Goal: Task Accomplishment & Management: Manage account settings

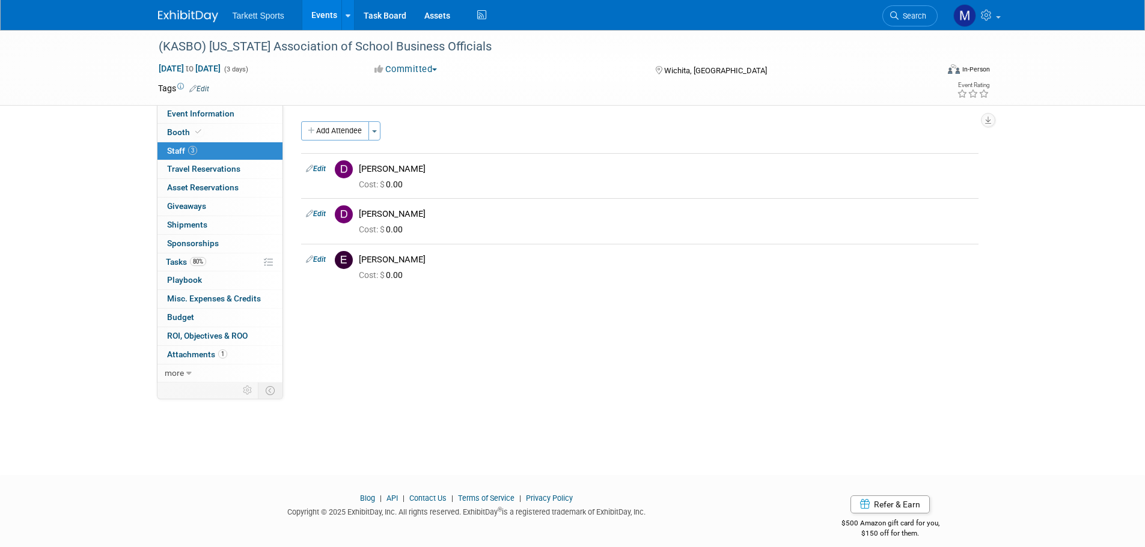
click at [315, 13] on link "Events" at bounding box center [324, 15] width 44 height 30
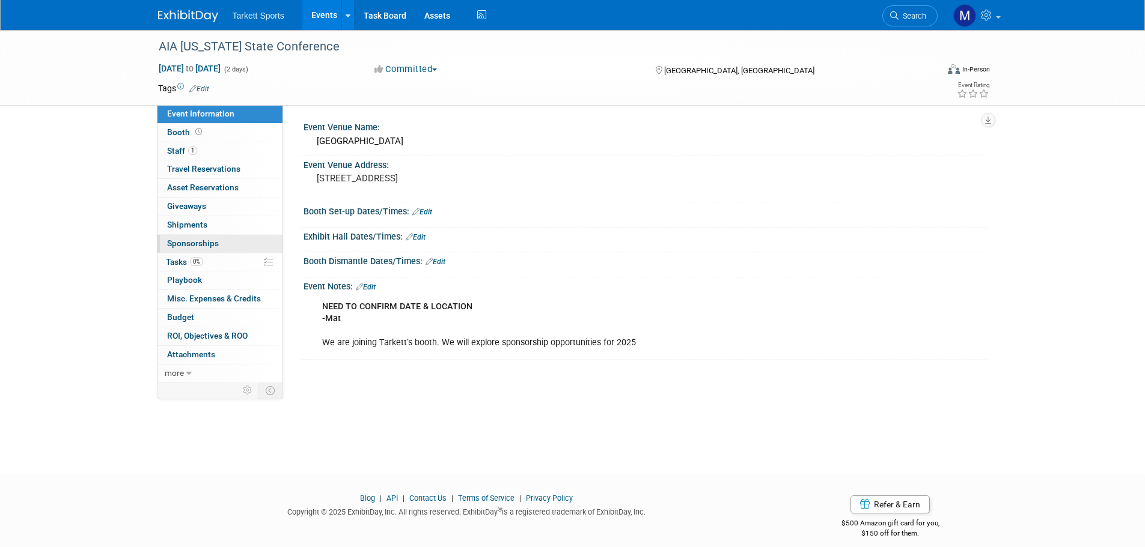
click at [189, 250] on link "0 Sponsorships 0" at bounding box center [219, 244] width 125 height 18
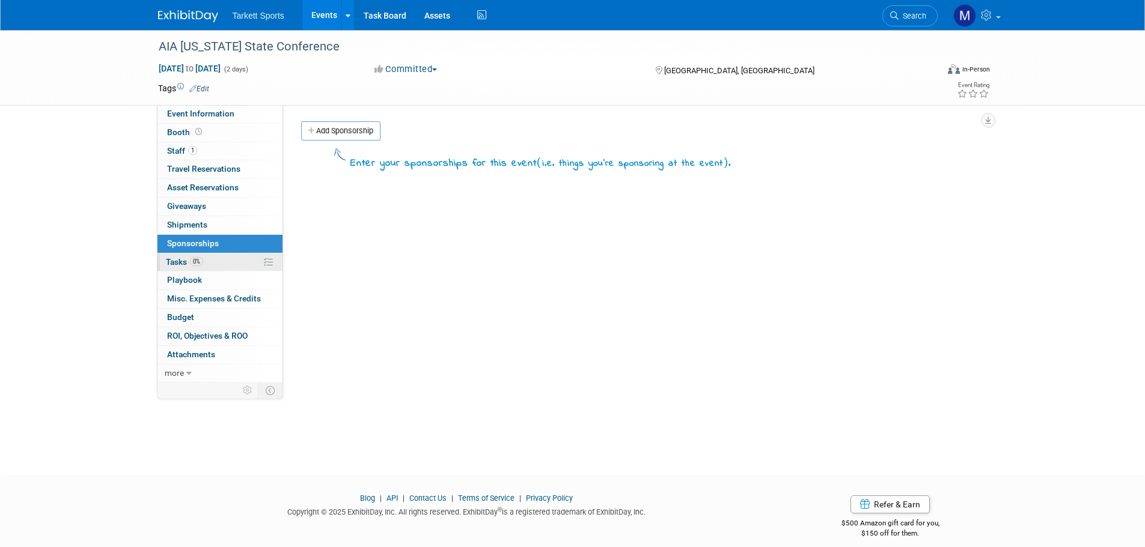
click at [198, 261] on span "0%" at bounding box center [196, 261] width 13 height 9
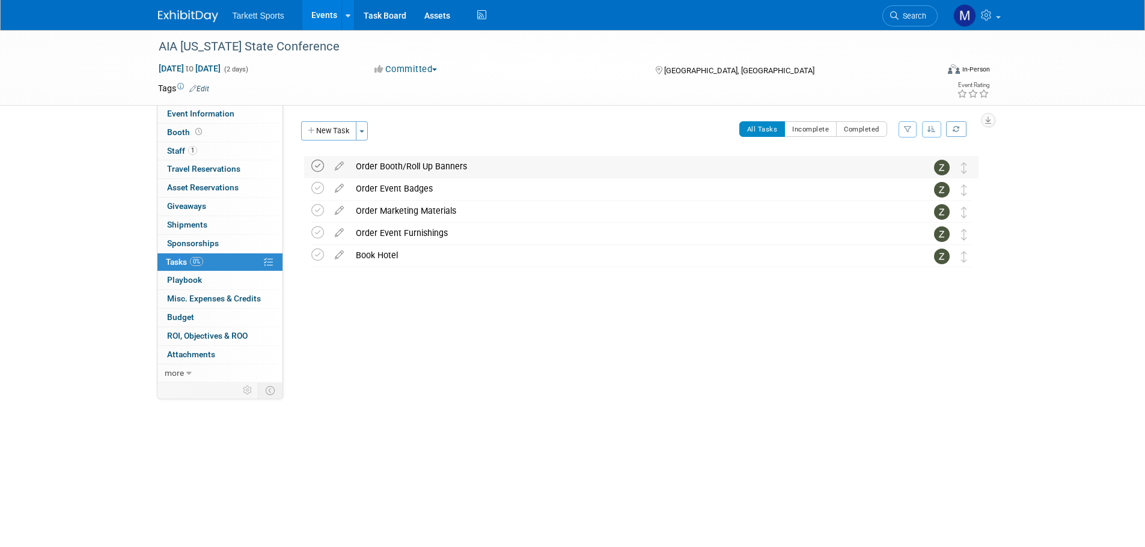
click at [317, 170] on icon at bounding box center [317, 166] width 13 height 13
click at [315, 185] on icon at bounding box center [317, 188] width 13 height 13
click at [314, 214] on icon at bounding box center [317, 210] width 13 height 13
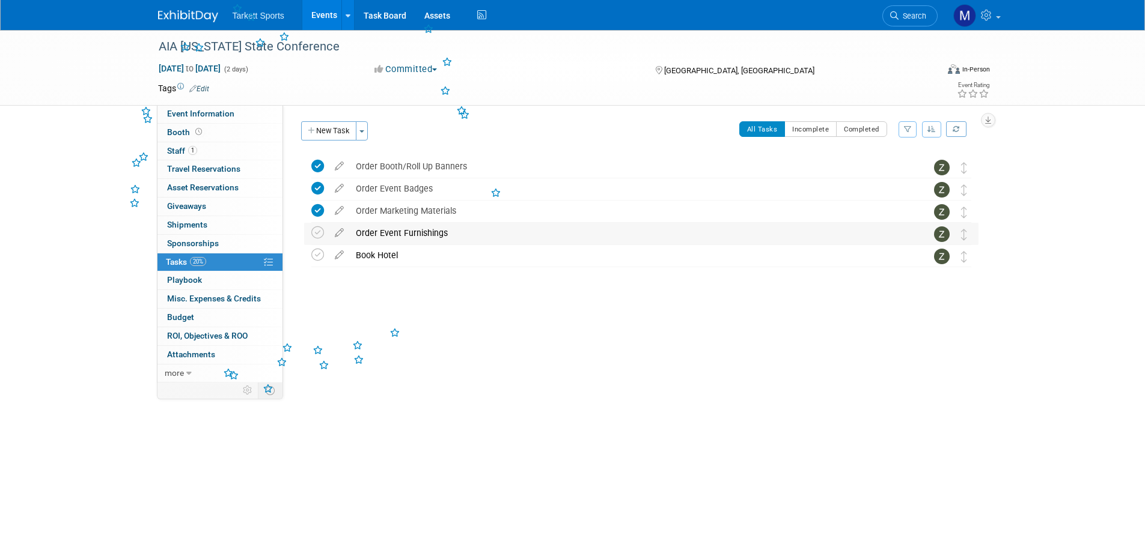
click at [315, 241] on td at bounding box center [319, 234] width 17 height 22
click at [317, 235] on icon at bounding box center [317, 233] width 13 height 13
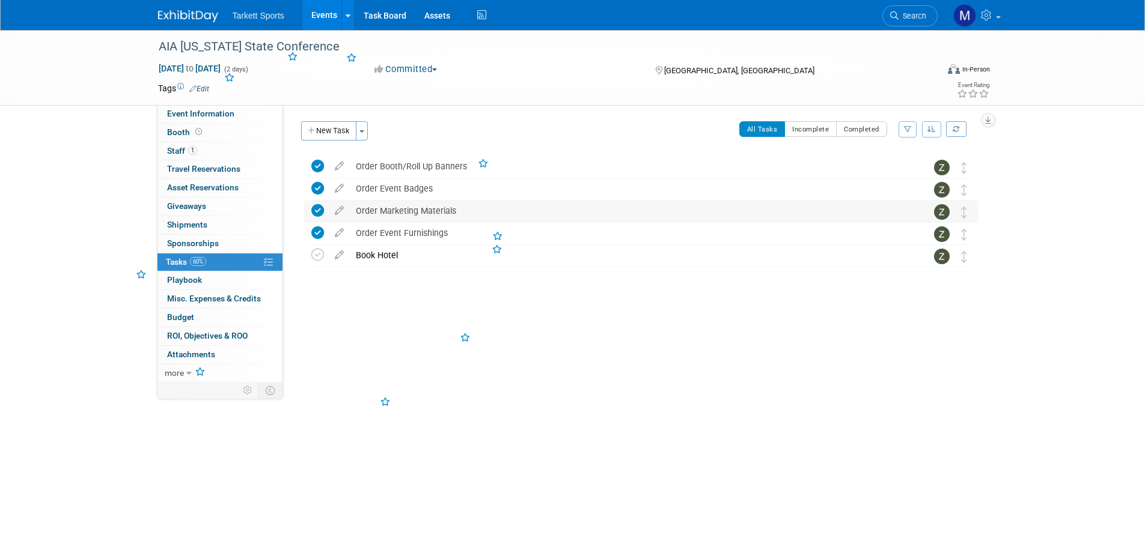
drag, startPoint x: 317, startPoint y: 246, endPoint x: 318, endPoint y: 207, distance: 39.1
click at [317, 247] on td at bounding box center [319, 256] width 17 height 22
click at [316, 252] on icon at bounding box center [317, 255] width 13 height 13
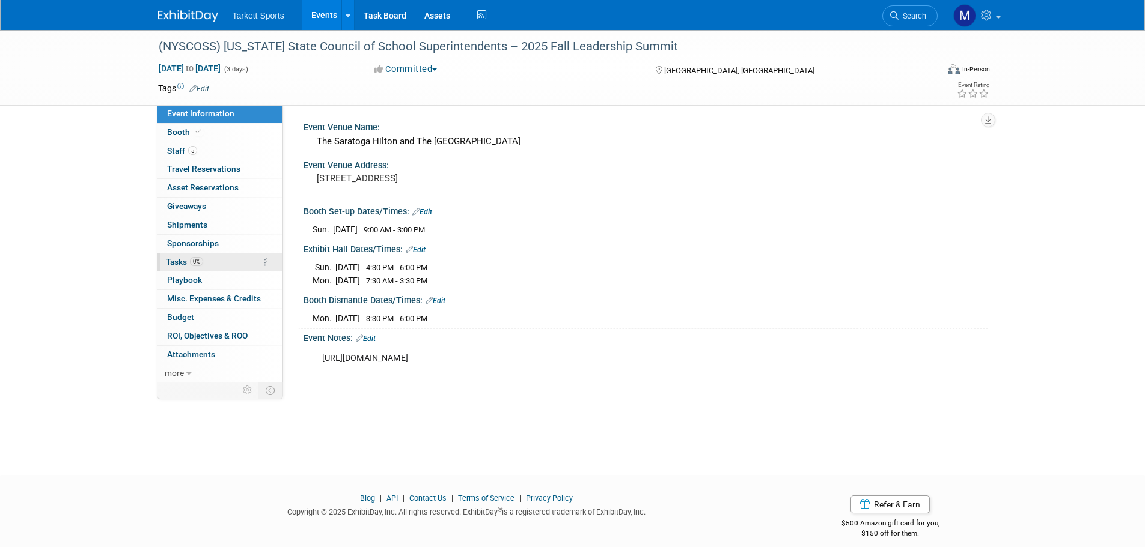
click at [211, 265] on link "0% Tasks 0%" at bounding box center [219, 263] width 125 height 18
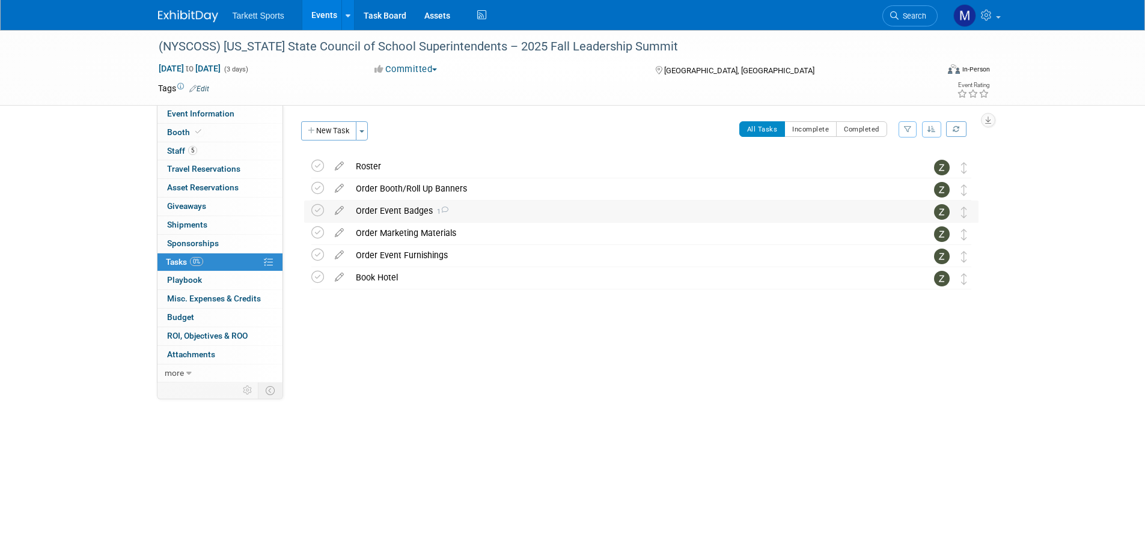
click at [442, 208] on icon at bounding box center [444, 210] width 8 height 7
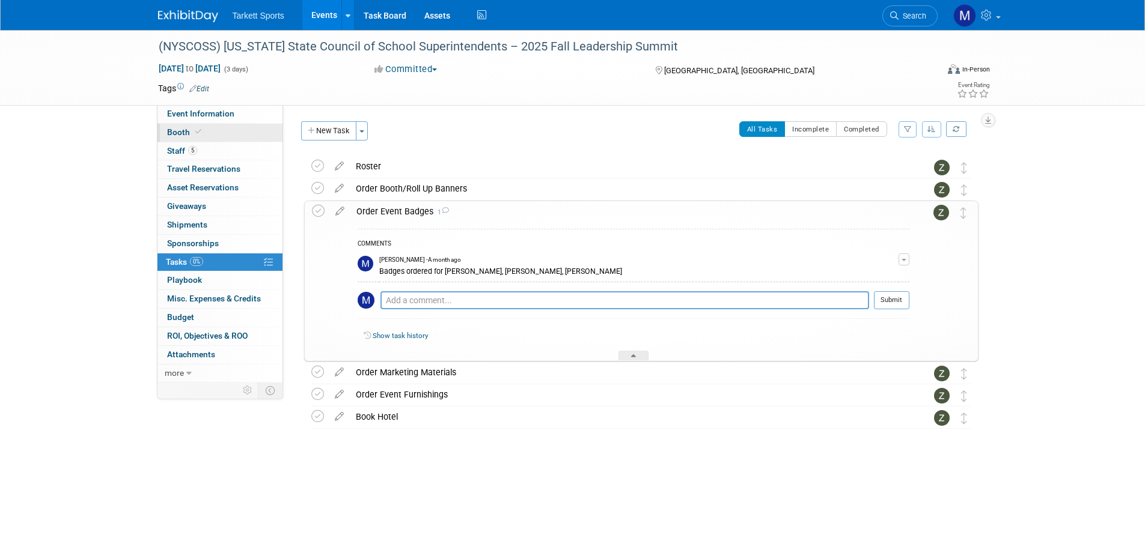
click at [220, 140] on link "Booth" at bounding box center [219, 133] width 125 height 18
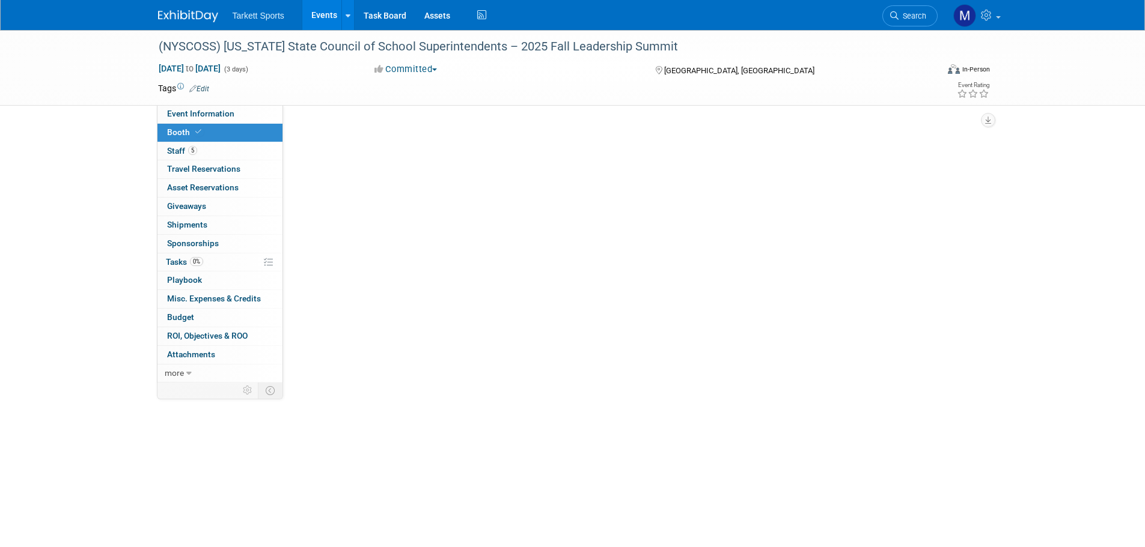
select select "FieldTurf, [PERSON_NAME], Indoor"
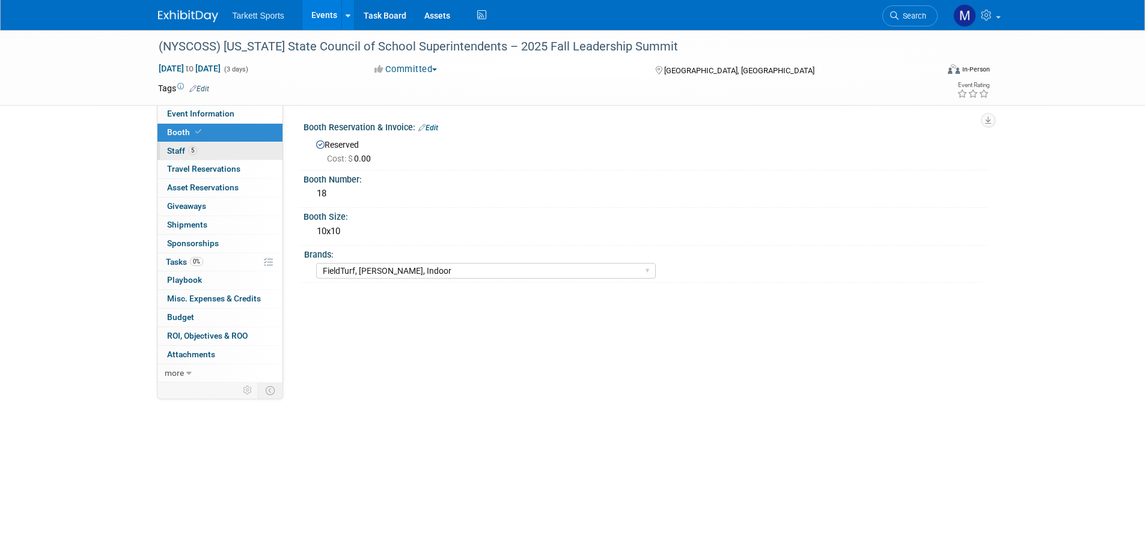
click at [221, 148] on link "5 Staff 5" at bounding box center [219, 151] width 125 height 18
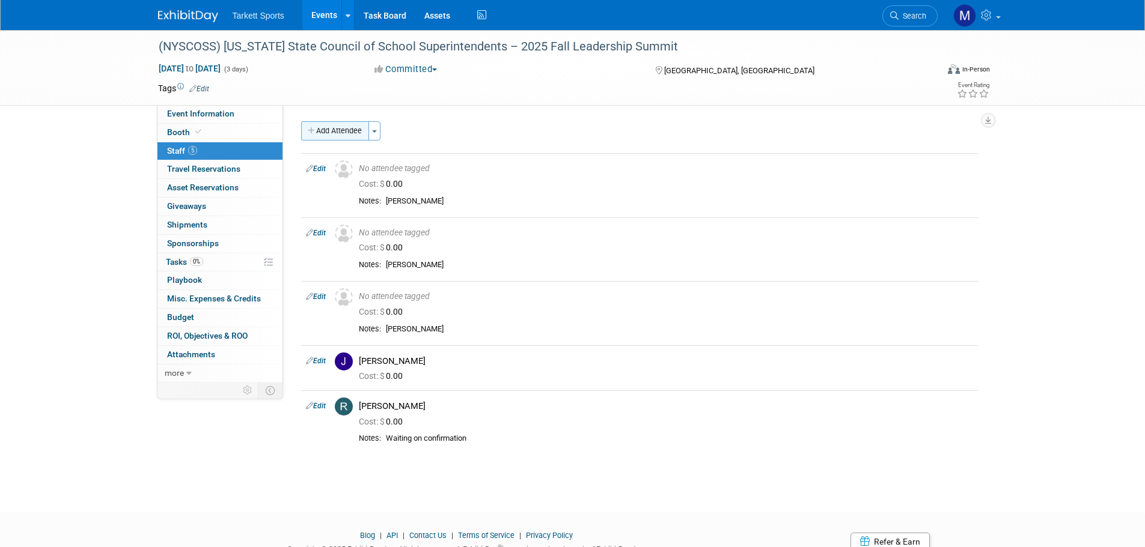
click at [327, 131] on button "Add Attendee" at bounding box center [335, 130] width 68 height 19
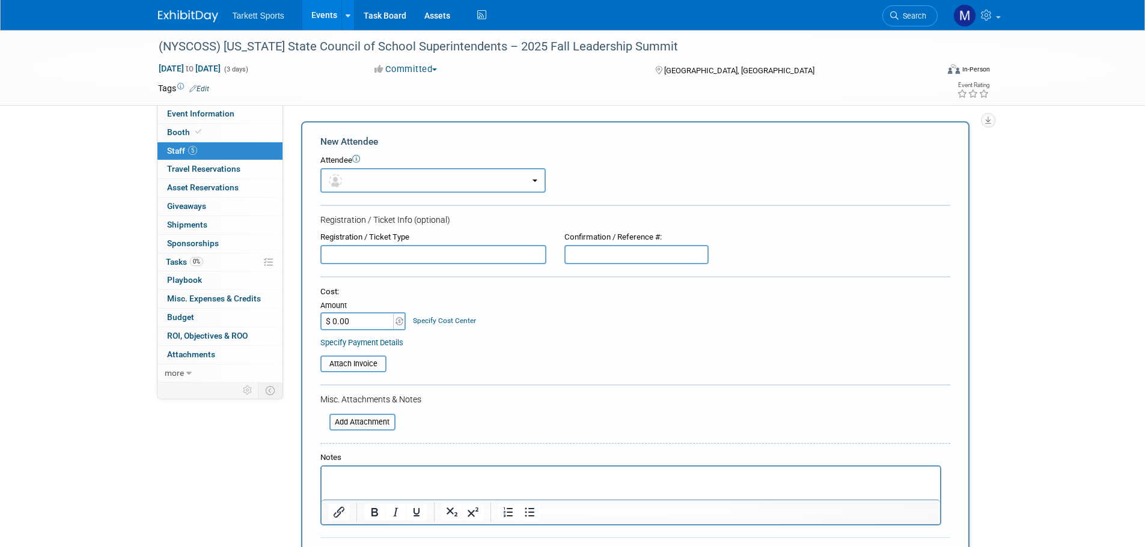
click at [387, 184] on button "button" at bounding box center [432, 180] width 225 height 25
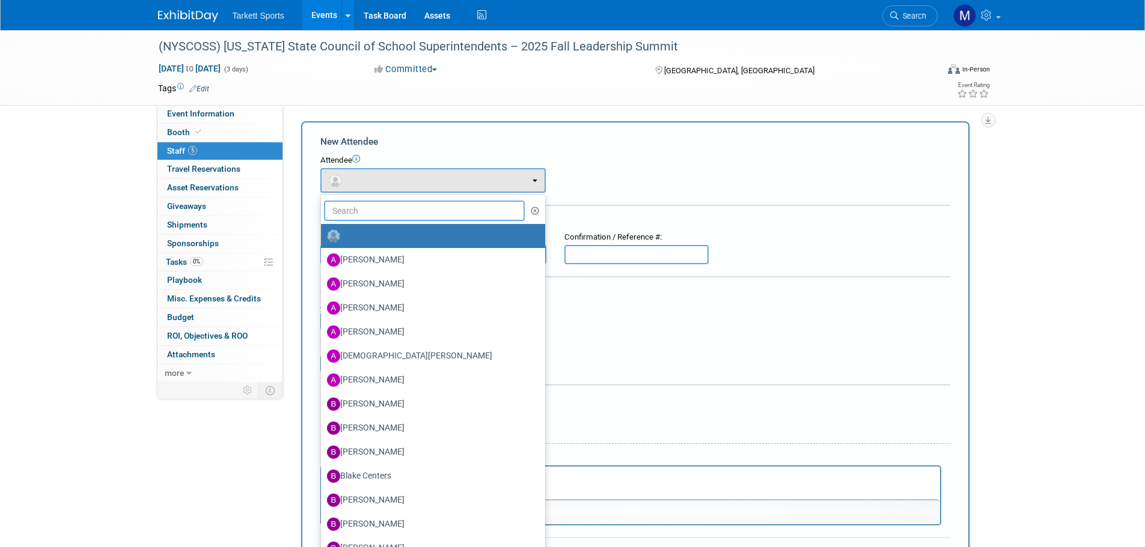
click at [393, 205] on input "text" at bounding box center [424, 211] width 201 height 20
type input "[PERSON_NAME]"
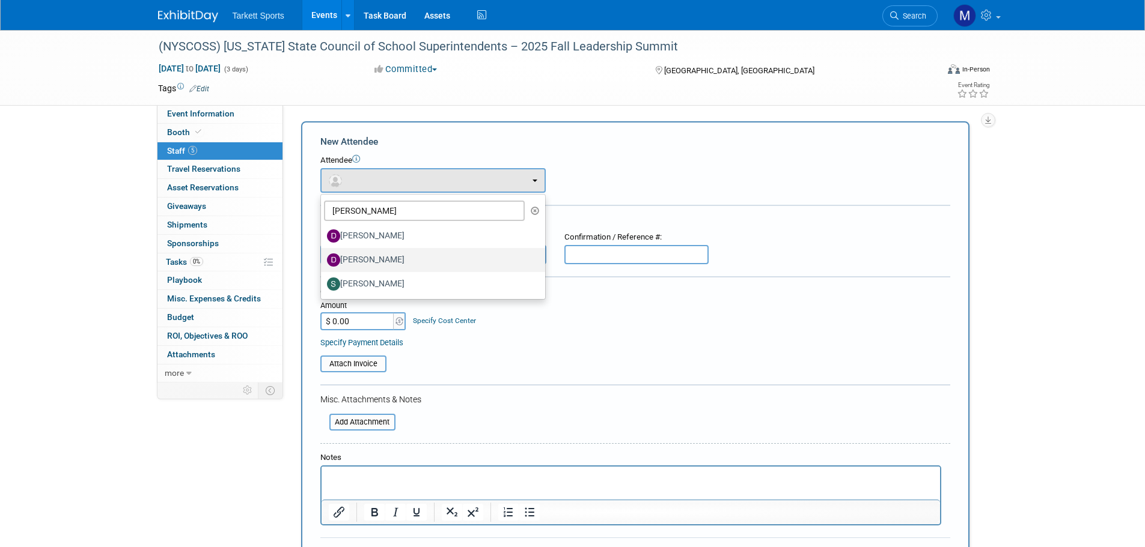
click at [391, 253] on label "[PERSON_NAME]" at bounding box center [430, 260] width 206 height 19
click at [323, 255] on input "[PERSON_NAME]" at bounding box center [319, 259] width 8 height 8
select select "0fe00bf9-cde8-4452-9348-f4eb31ace130"
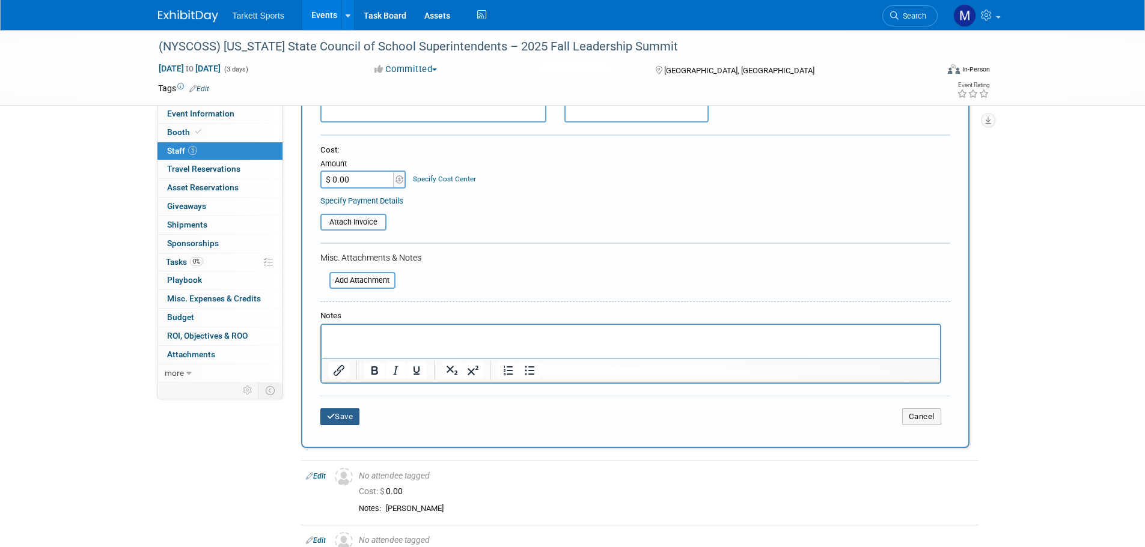
click at [343, 420] on button "Save" at bounding box center [340, 417] width 40 height 17
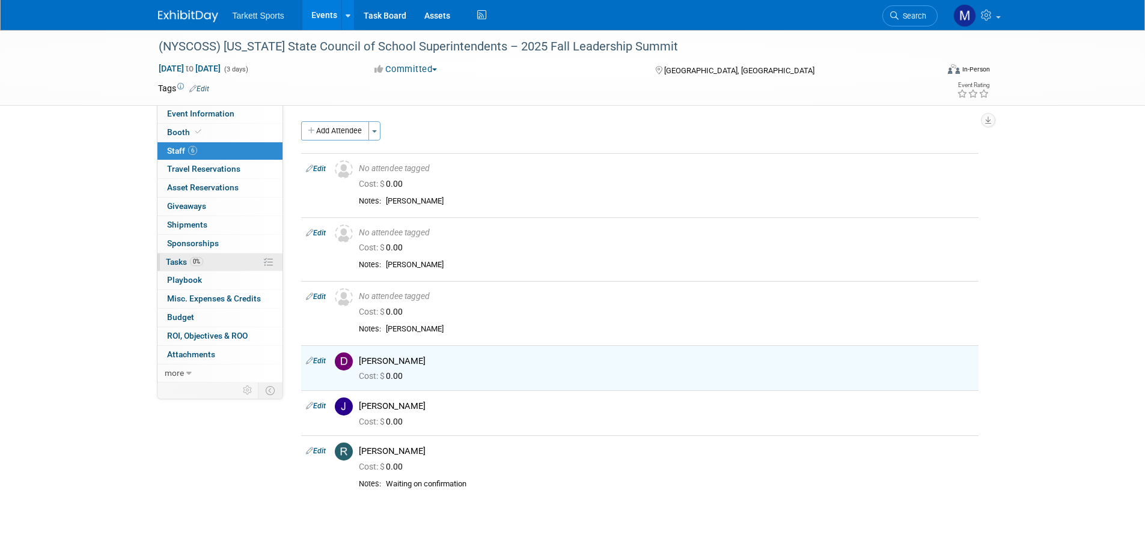
click at [205, 259] on link "0% Tasks 0%" at bounding box center [219, 263] width 125 height 18
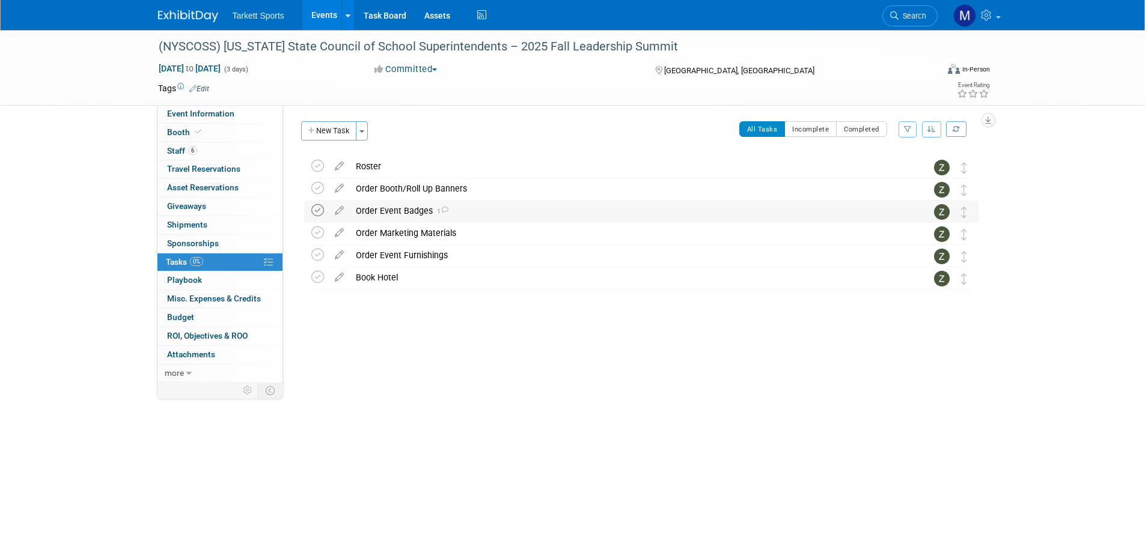
click at [320, 208] on icon at bounding box center [317, 210] width 13 height 13
click at [314, 160] on icon at bounding box center [317, 166] width 13 height 13
click at [315, 185] on icon at bounding box center [317, 188] width 13 height 13
drag, startPoint x: 319, startPoint y: 238, endPoint x: 318, endPoint y: 247, distance: 9.1
click at [318, 238] on icon at bounding box center [317, 233] width 13 height 13
